Goal: Task Accomplishment & Management: Use online tool/utility

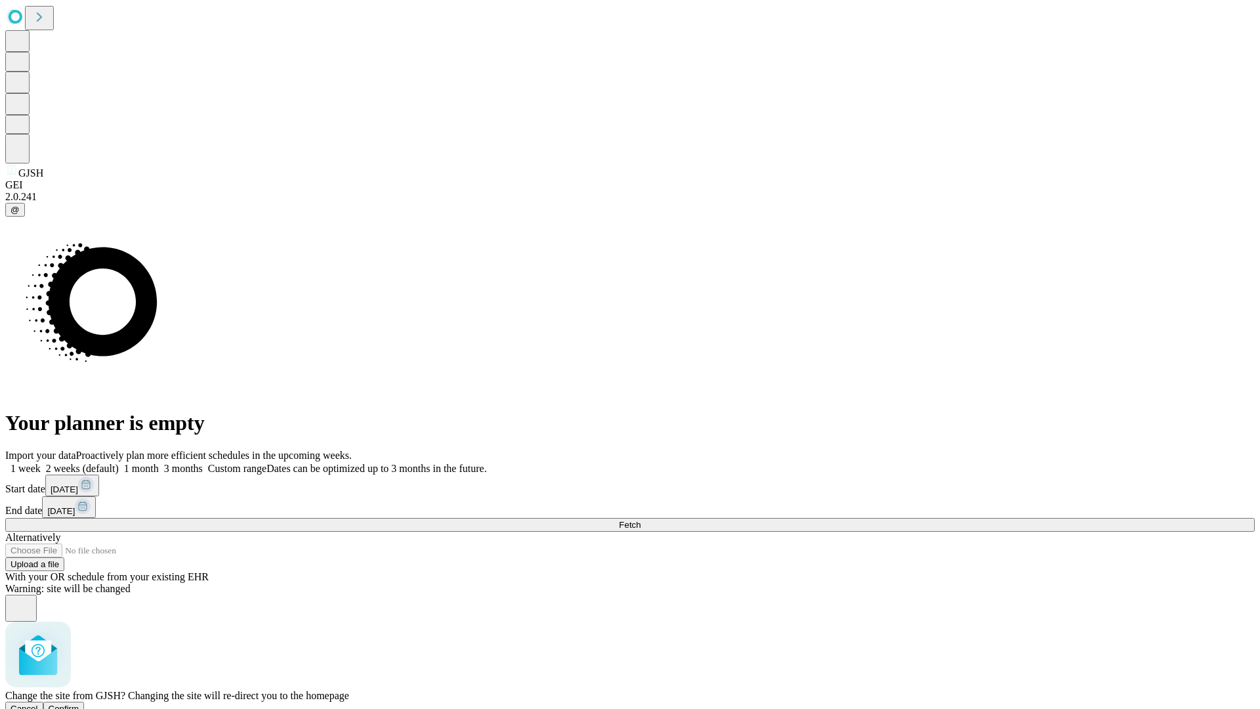
click at [79, 703] on span "Confirm" at bounding box center [64, 708] width 31 height 10
click at [41, 463] on label "1 week" at bounding box center [22, 468] width 35 height 11
click at [640, 520] on span "Fetch" at bounding box center [630, 525] width 22 height 10
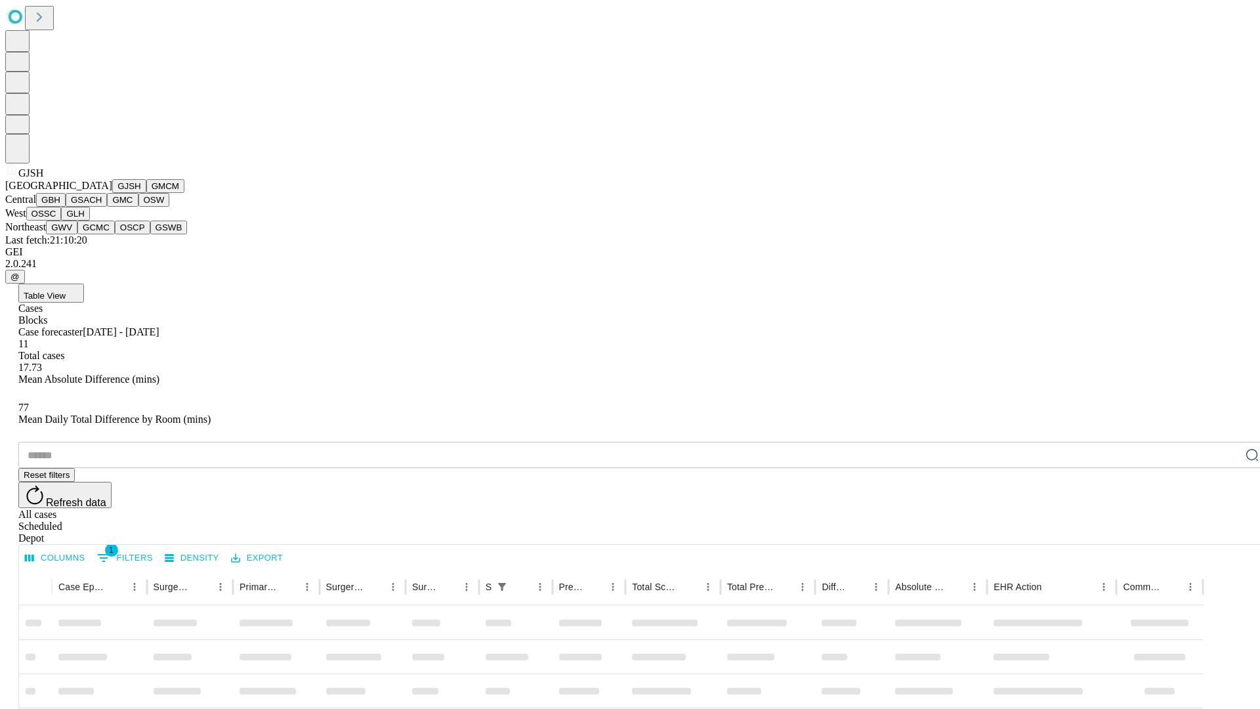
click at [146, 193] on button "GMCM" at bounding box center [165, 186] width 38 height 14
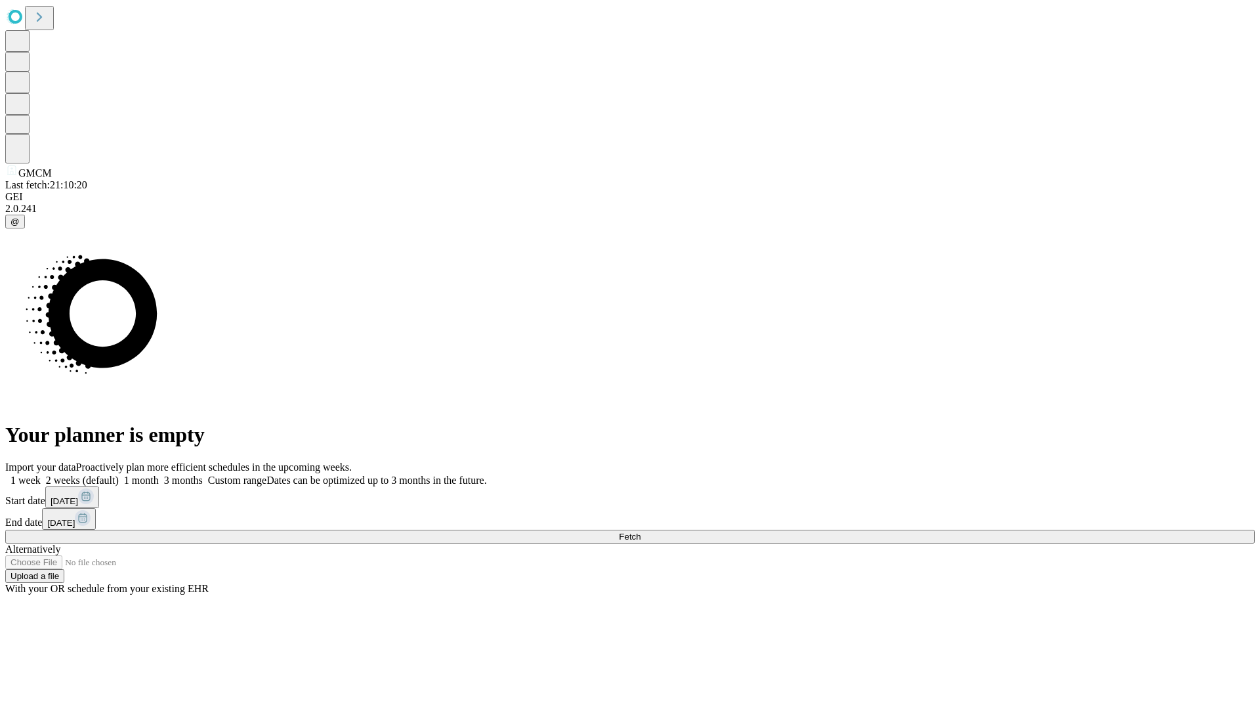
click at [41, 474] on label "1 week" at bounding box center [22, 479] width 35 height 11
click at [640, 532] on span "Fetch" at bounding box center [630, 537] width 22 height 10
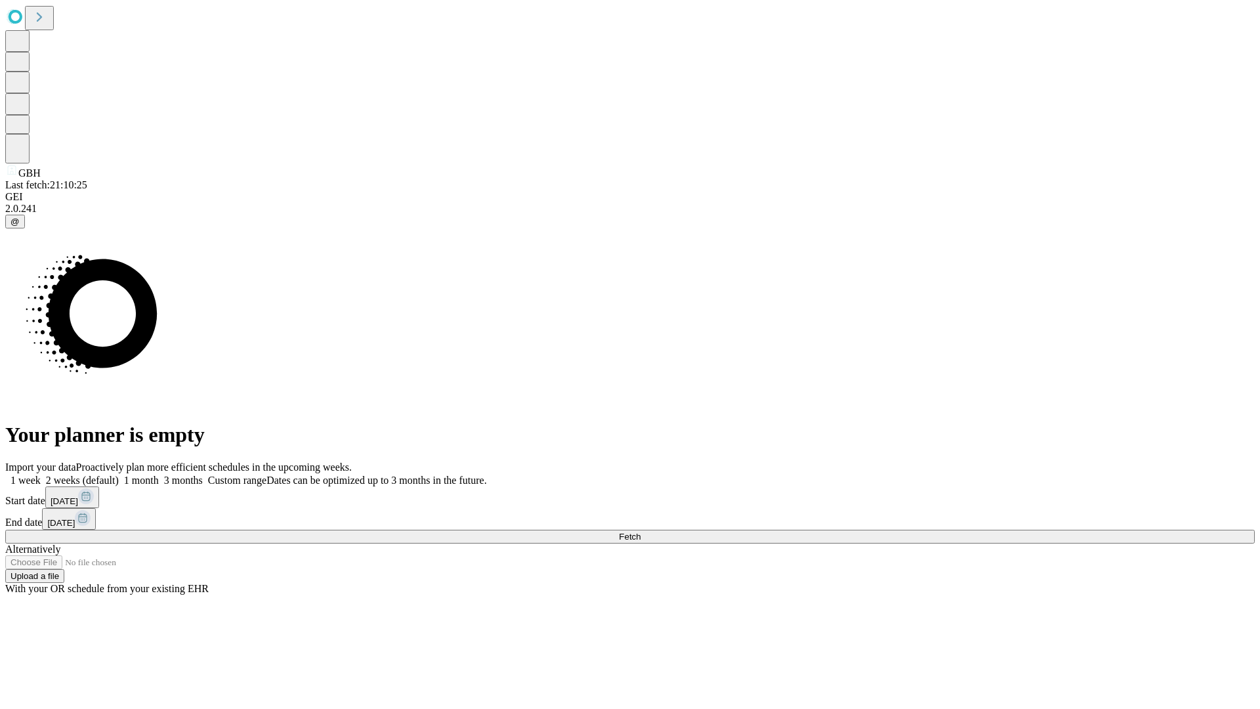
click at [41, 474] on label "1 week" at bounding box center [22, 479] width 35 height 11
click at [640, 532] on span "Fetch" at bounding box center [630, 537] width 22 height 10
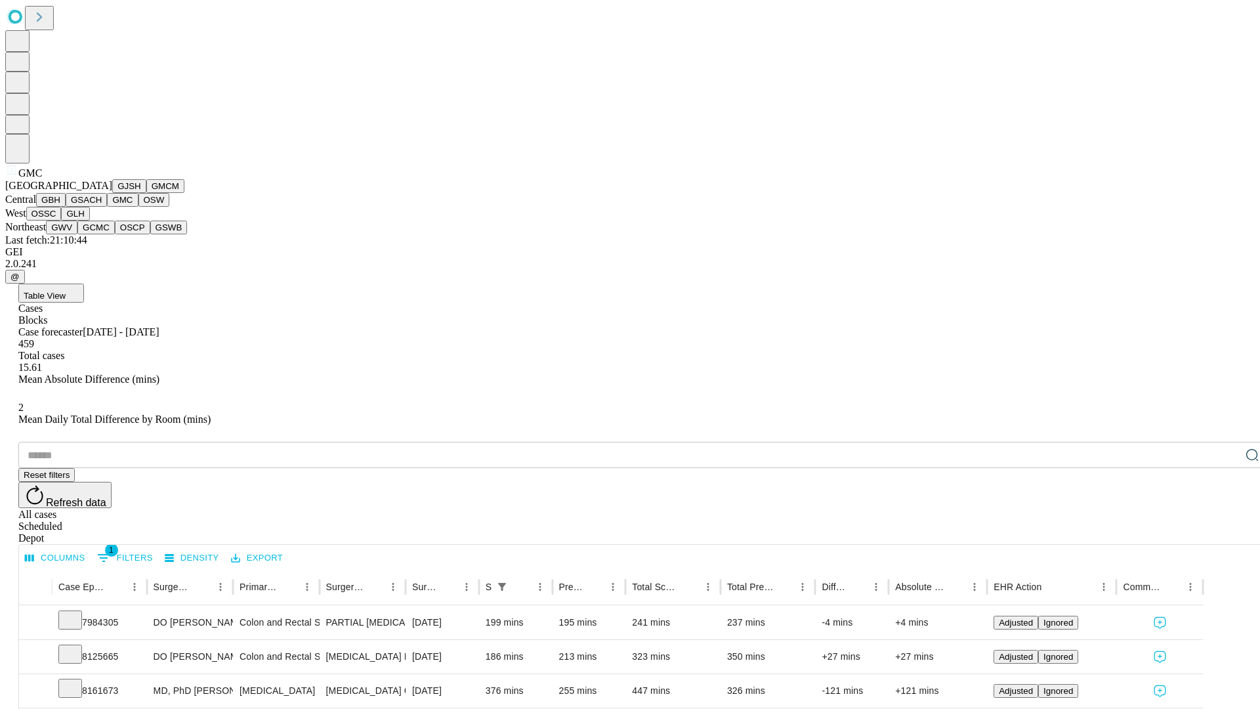
click at [138, 207] on button "OSW" at bounding box center [153, 200] width 31 height 14
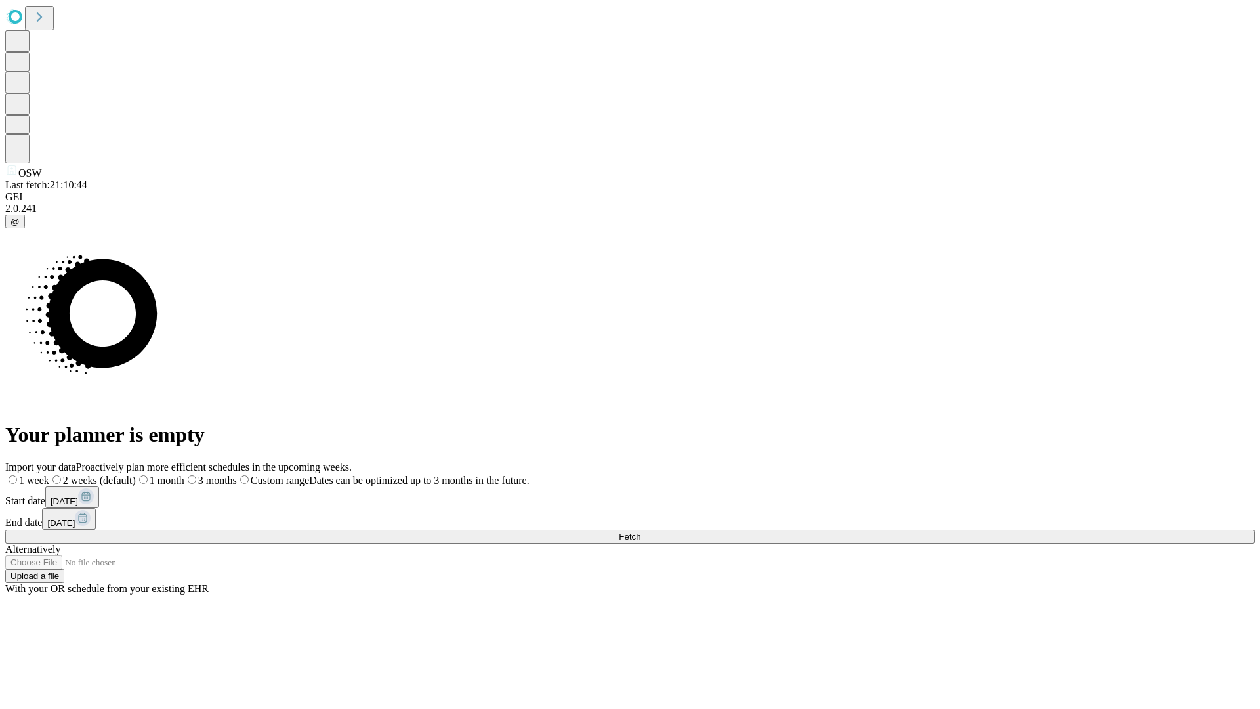
click at [49, 474] on label "1 week" at bounding box center [27, 479] width 44 height 11
click at [640, 532] on span "Fetch" at bounding box center [630, 537] width 22 height 10
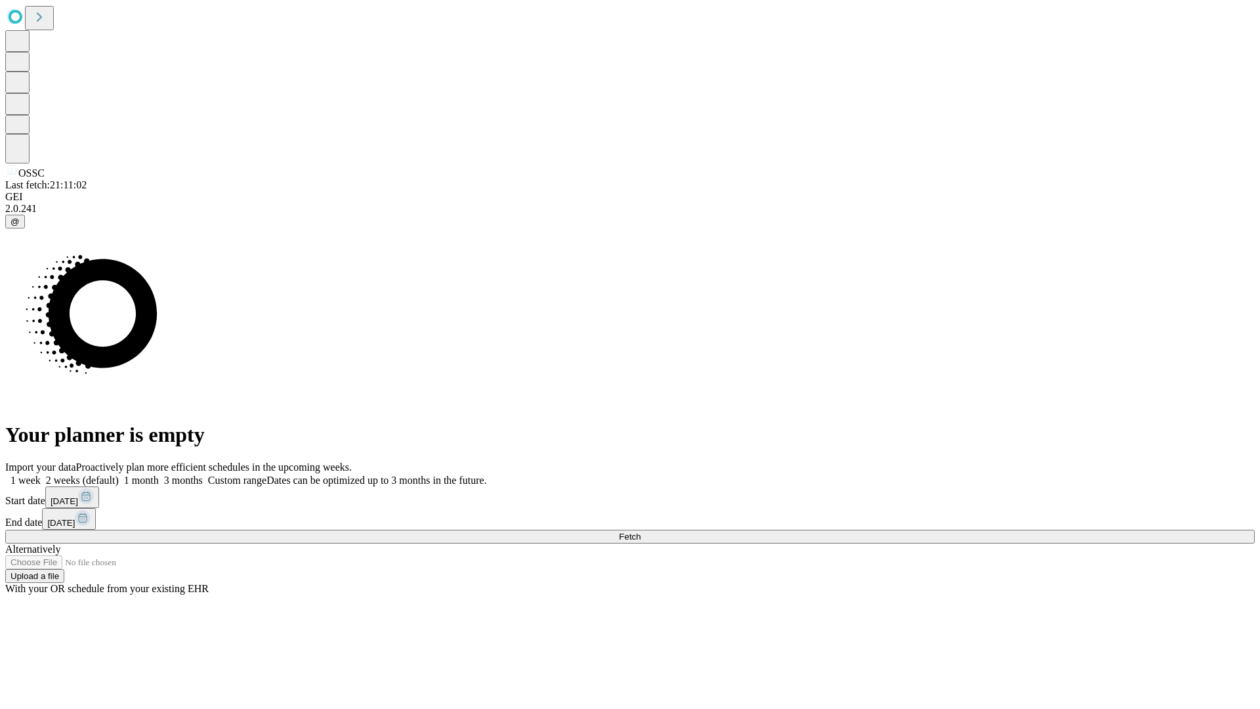
click at [41, 474] on label "1 week" at bounding box center [22, 479] width 35 height 11
click at [640, 532] on span "Fetch" at bounding box center [630, 537] width 22 height 10
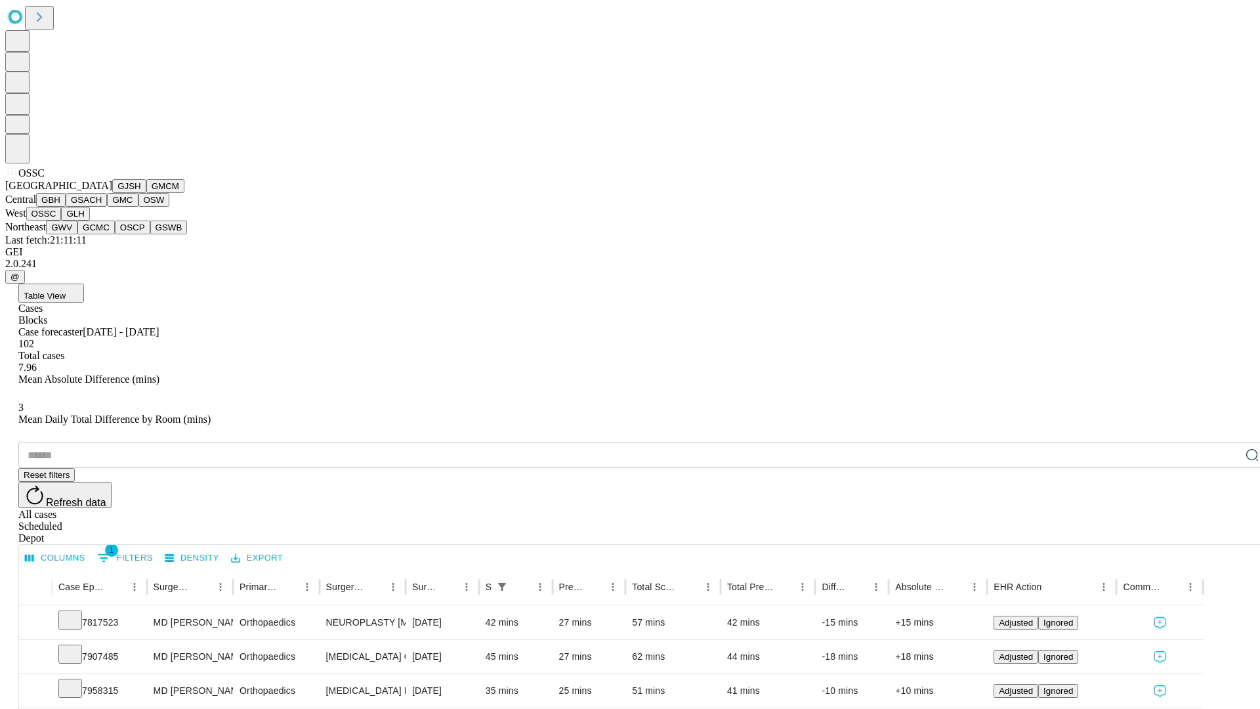
click at [89, 220] on button "GLH" at bounding box center [75, 214] width 28 height 14
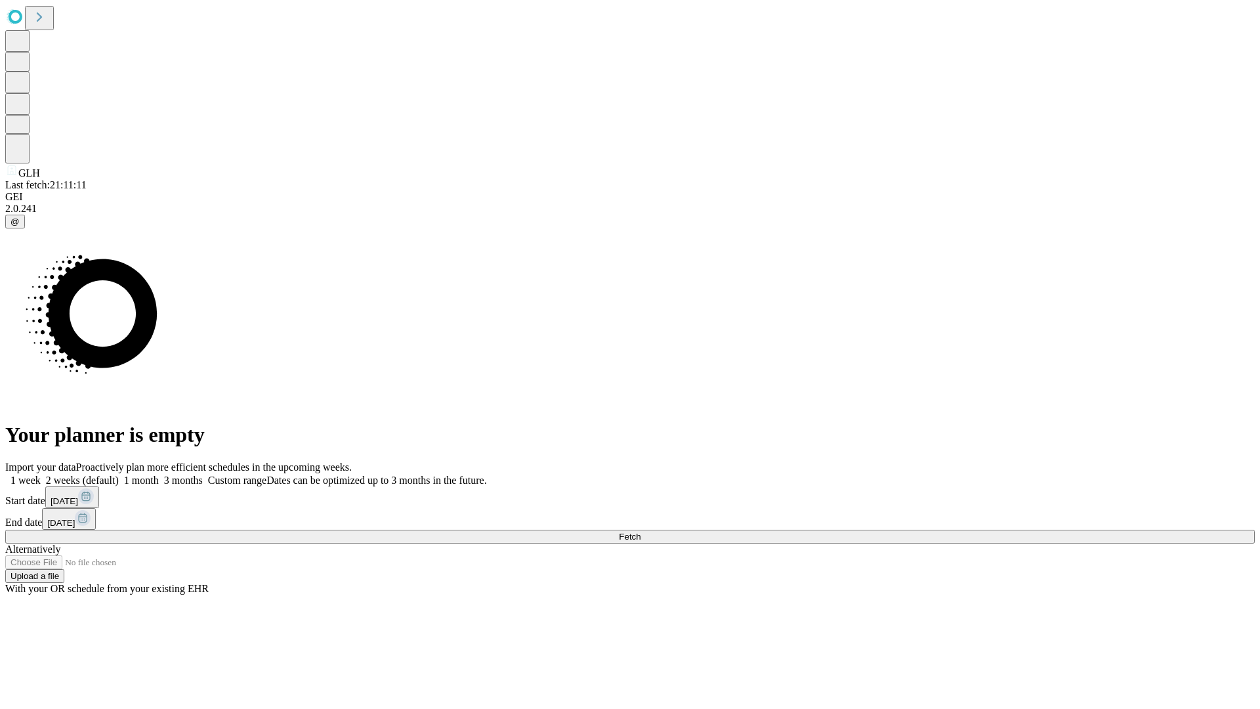
click at [41, 474] on label "1 week" at bounding box center [22, 479] width 35 height 11
click at [640, 532] on span "Fetch" at bounding box center [630, 537] width 22 height 10
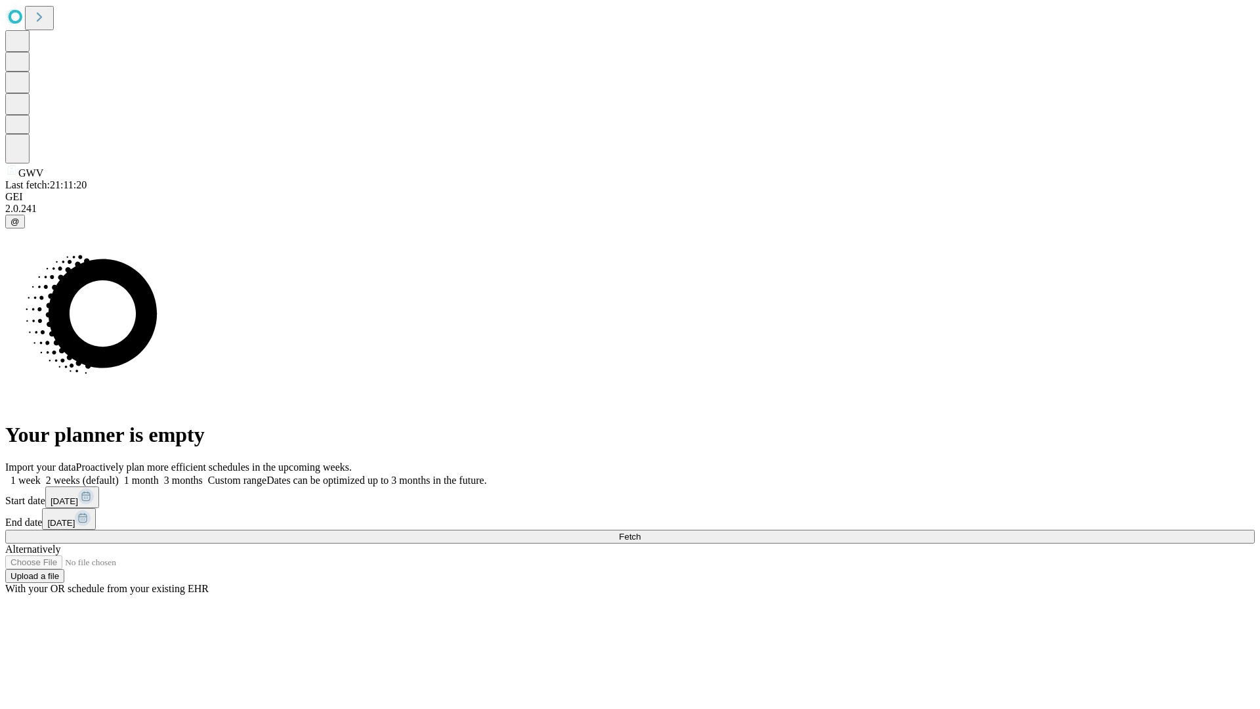
click at [640, 532] on span "Fetch" at bounding box center [630, 537] width 22 height 10
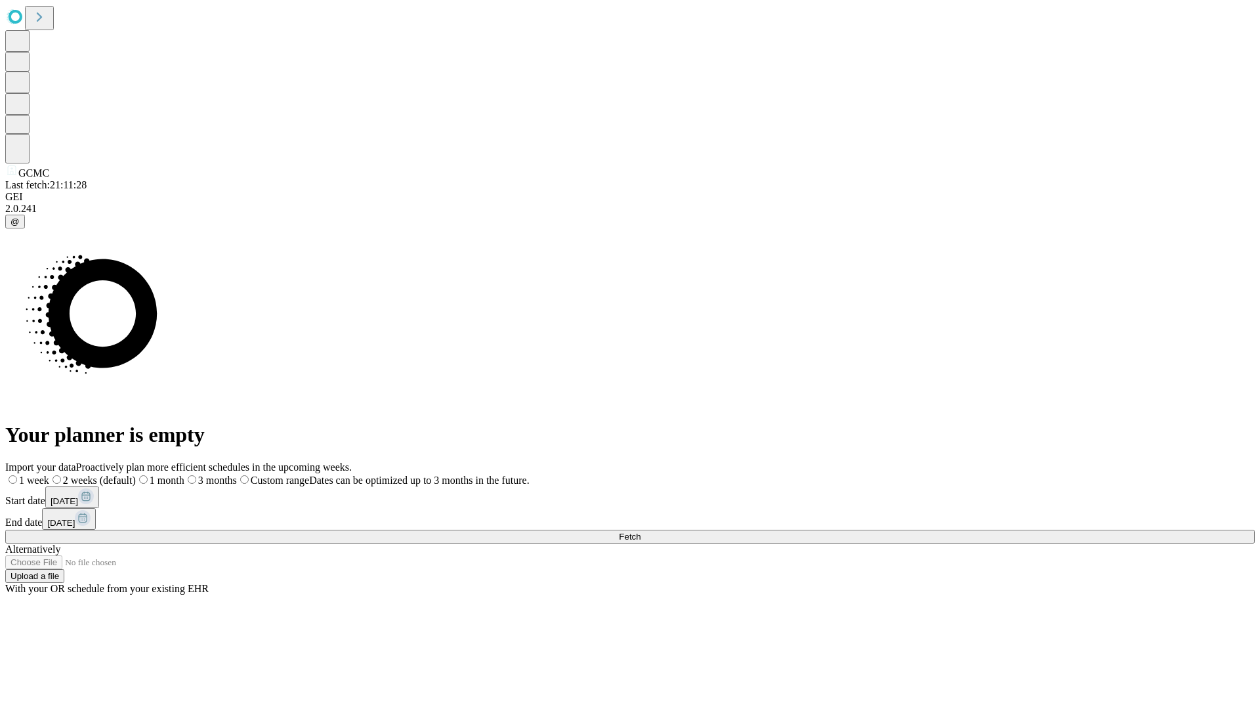
click at [49, 474] on label "1 week" at bounding box center [27, 479] width 44 height 11
click at [640, 532] on span "Fetch" at bounding box center [630, 537] width 22 height 10
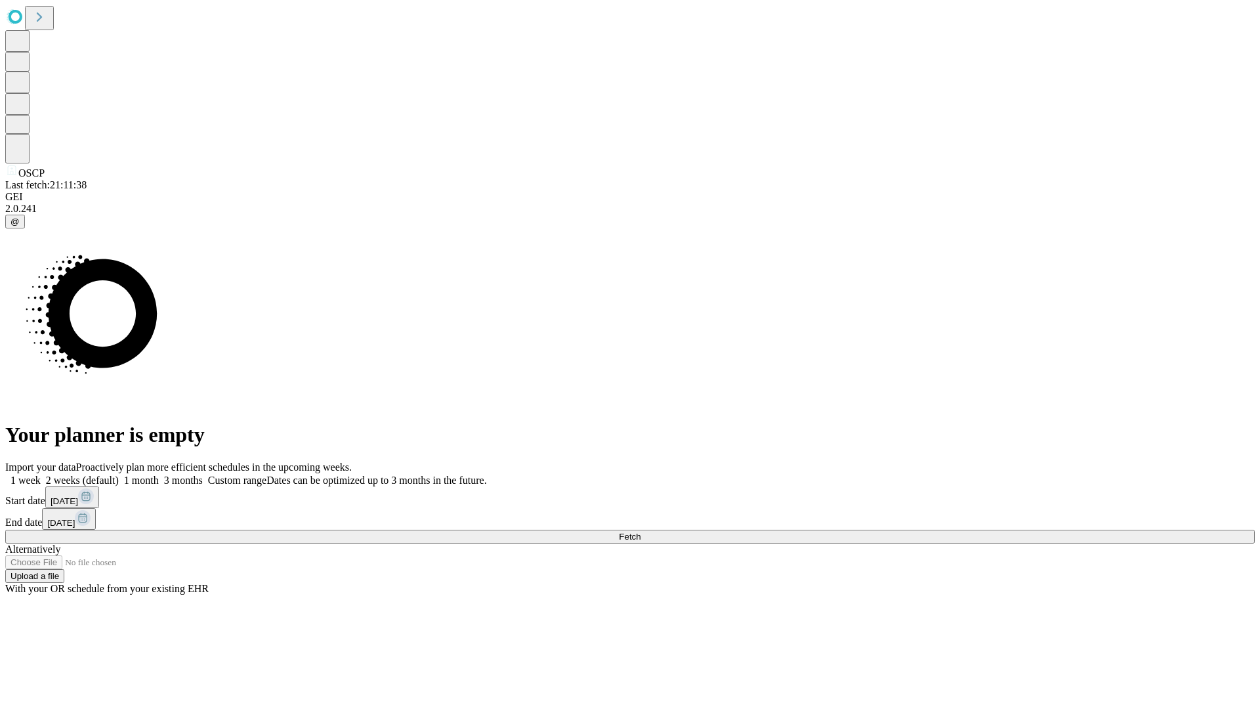
click at [640, 532] on span "Fetch" at bounding box center [630, 537] width 22 height 10
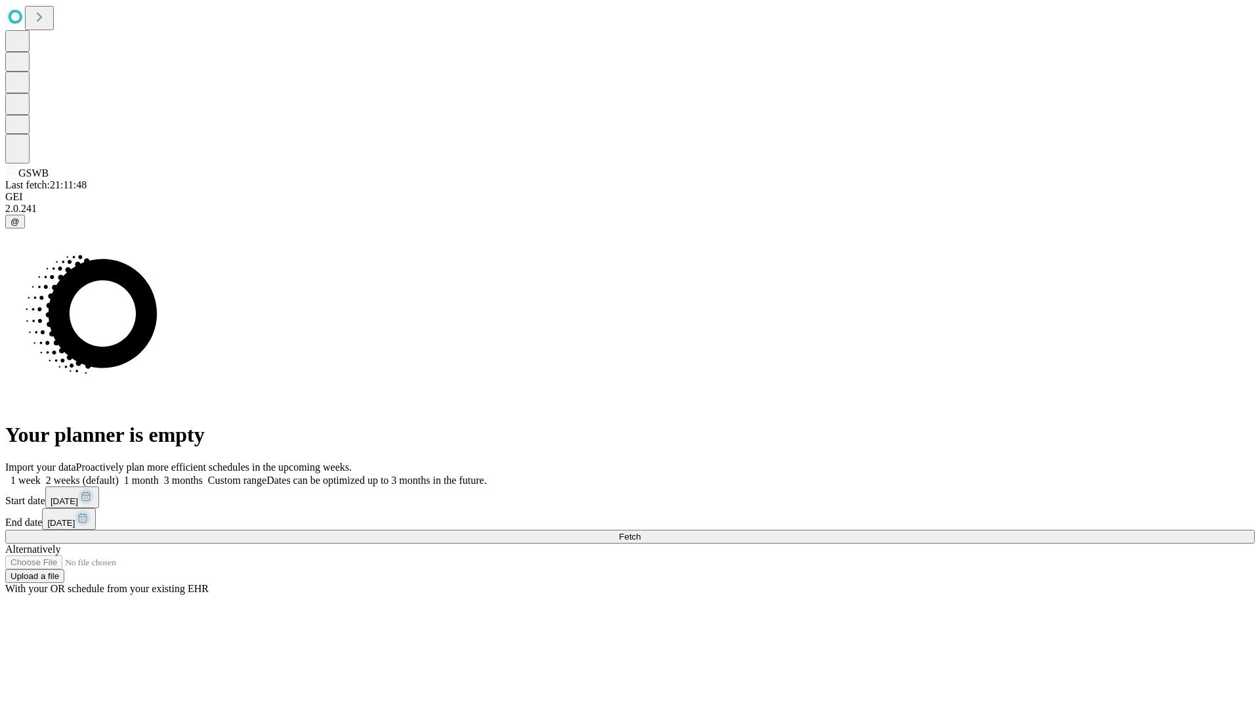
click at [41, 474] on label "1 week" at bounding box center [22, 479] width 35 height 11
click at [640, 532] on span "Fetch" at bounding box center [630, 537] width 22 height 10
